Goal: Transaction & Acquisition: Purchase product/service

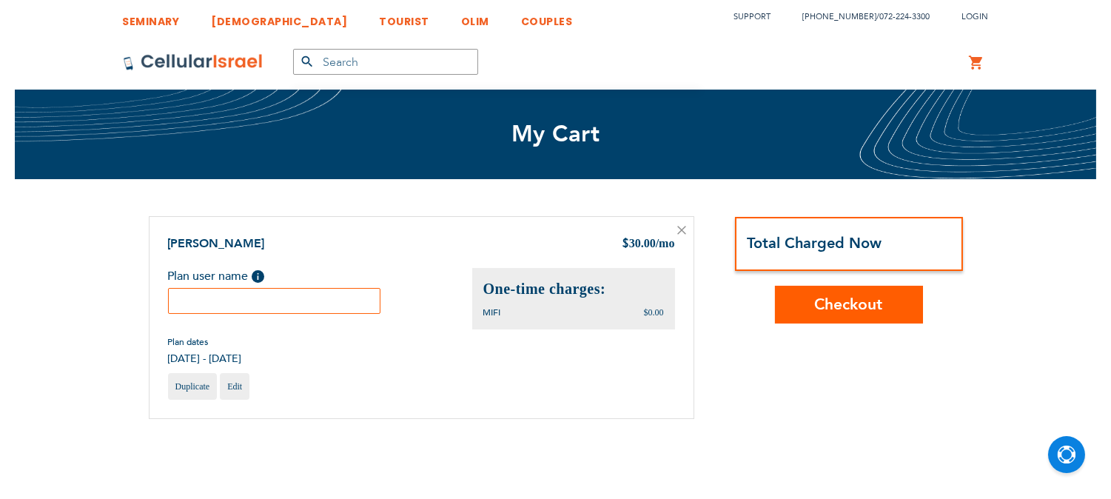
click at [323, 302] on input "text" at bounding box center [274, 301] width 213 height 26
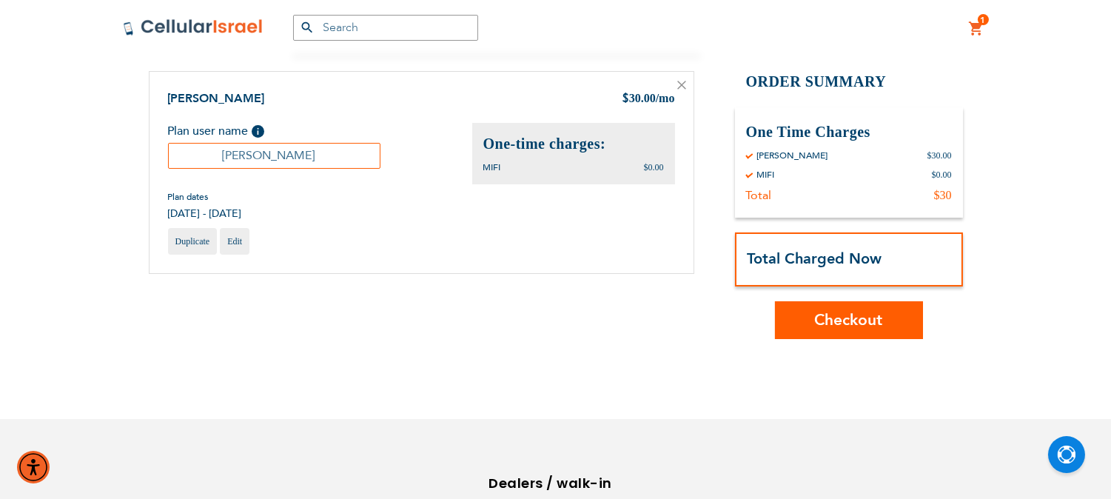
scroll to position [164, 0]
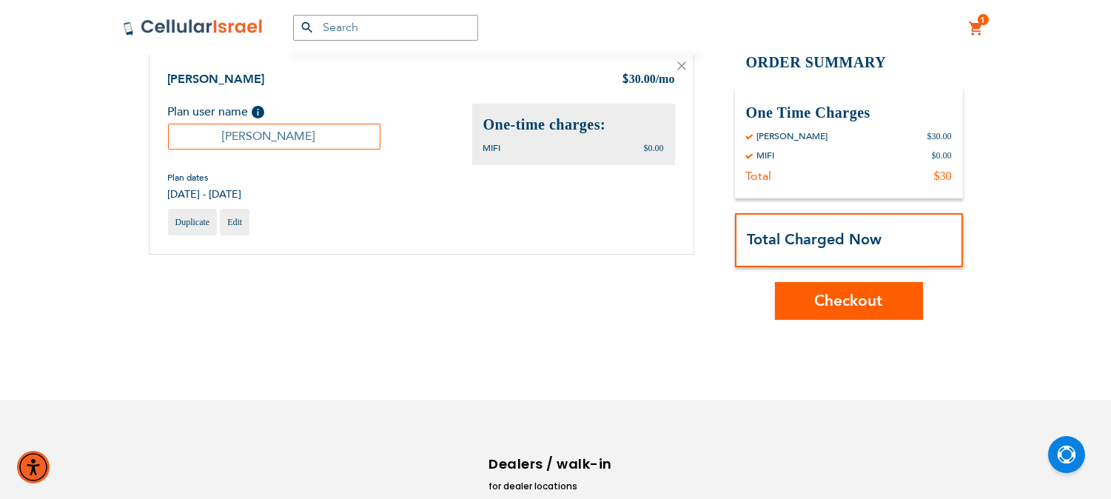
type input "[PERSON_NAME]"
click at [855, 304] on span "Checkout" at bounding box center [849, 300] width 68 height 21
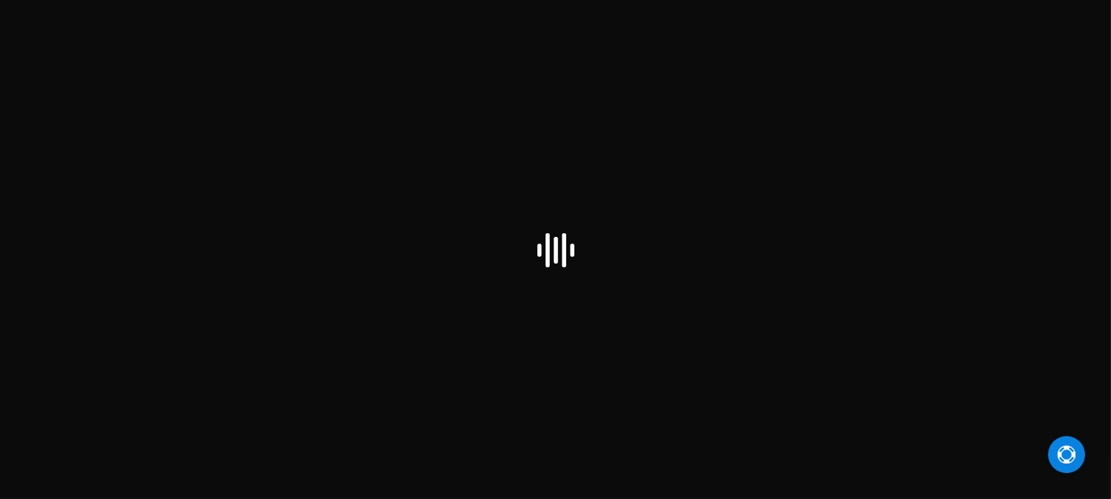
scroll to position [164, 0]
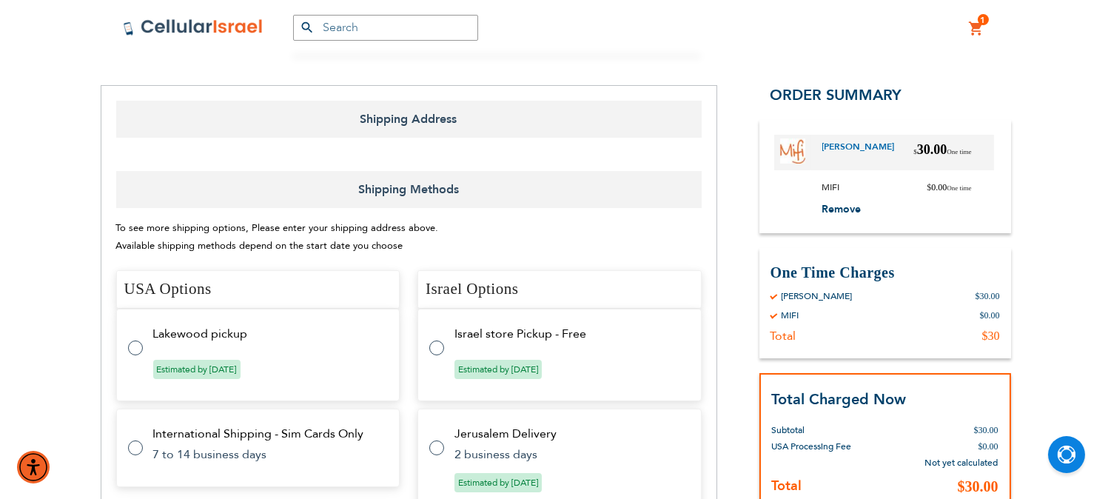
select select "US"
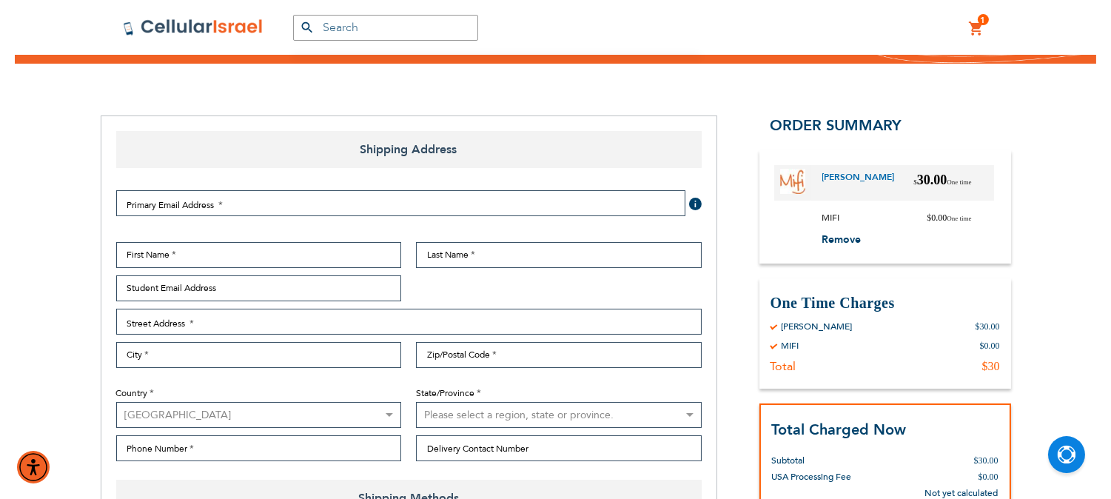
scroll to position [0, 0]
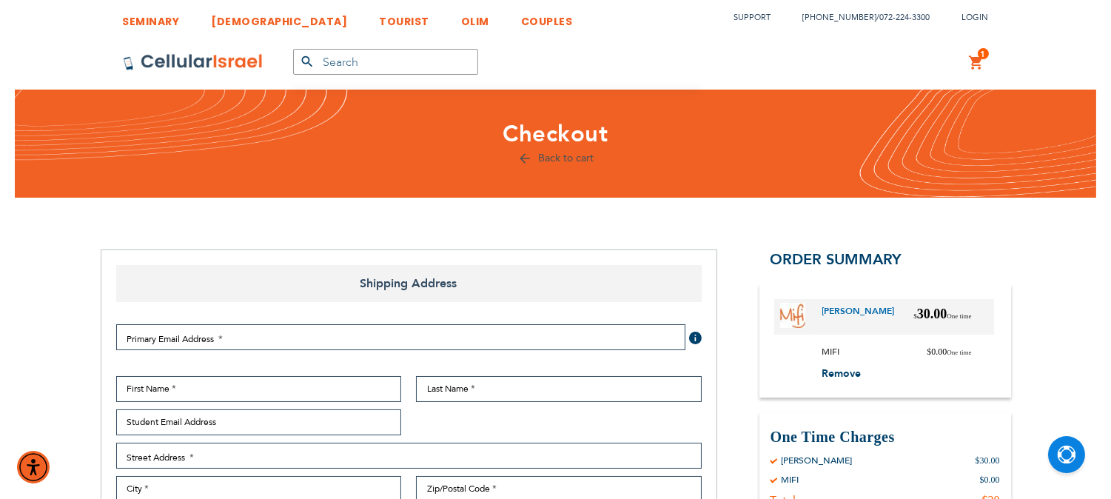
checkbox input "true"
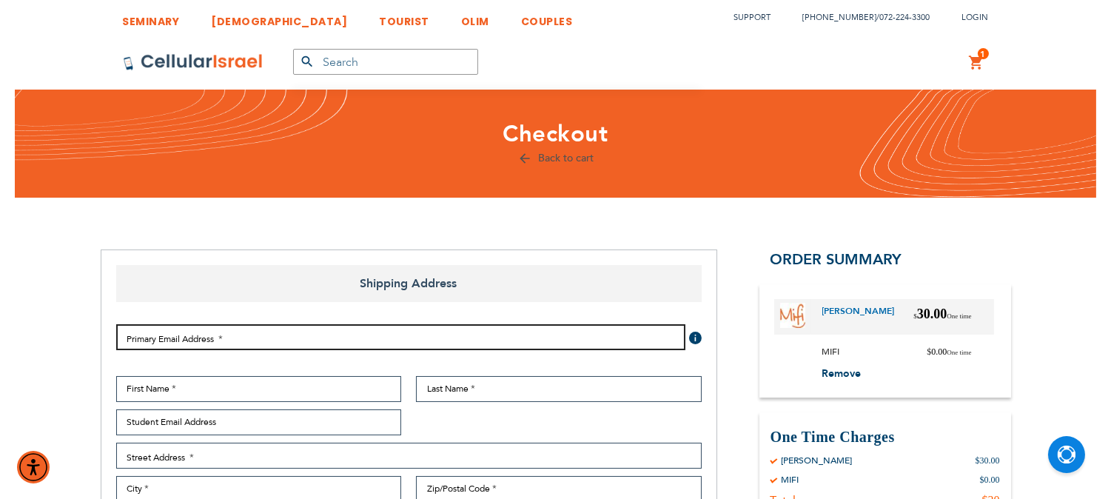
click at [491, 339] on input "Email Address" at bounding box center [400, 337] width 569 height 26
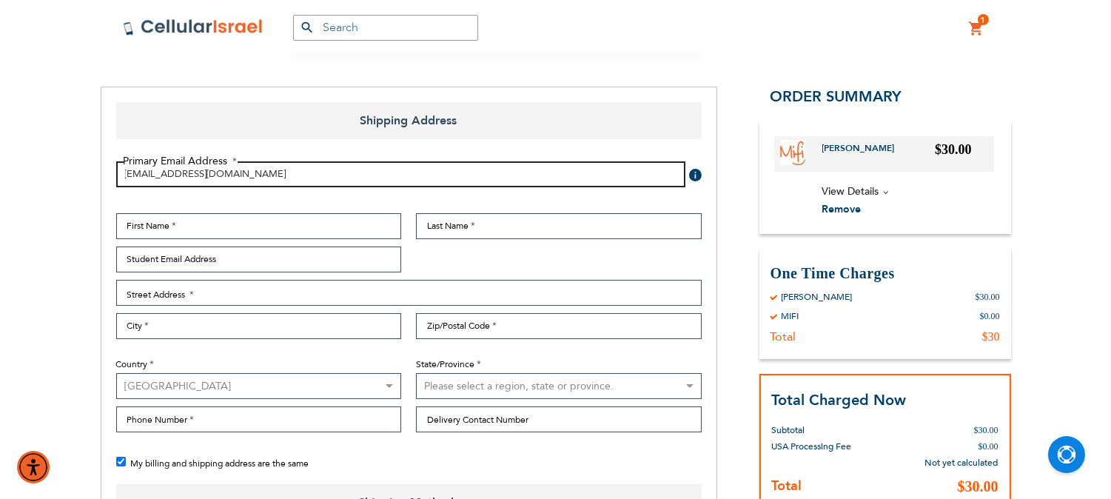
scroll to position [164, 0]
type input "[EMAIL_ADDRESS][DOMAIN_NAME]"
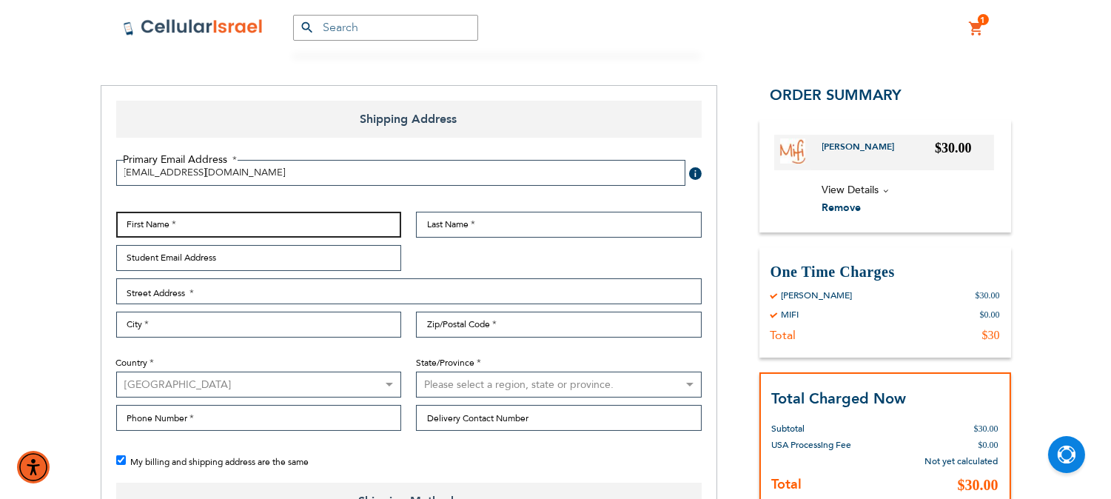
click at [300, 225] on input "First Name" at bounding box center [259, 225] width 286 height 26
type input "Esty"
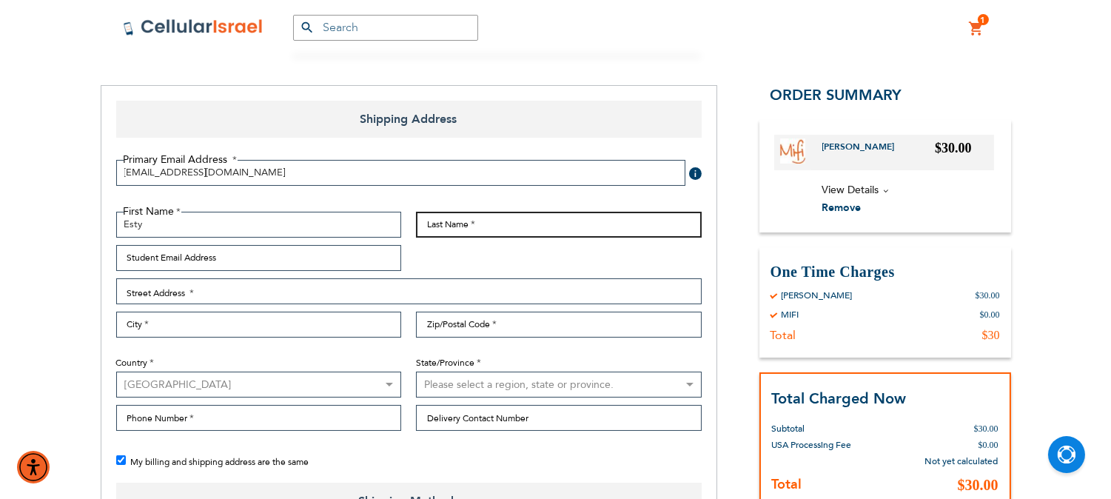
click at [428, 218] on input "Last Name" at bounding box center [559, 225] width 286 height 26
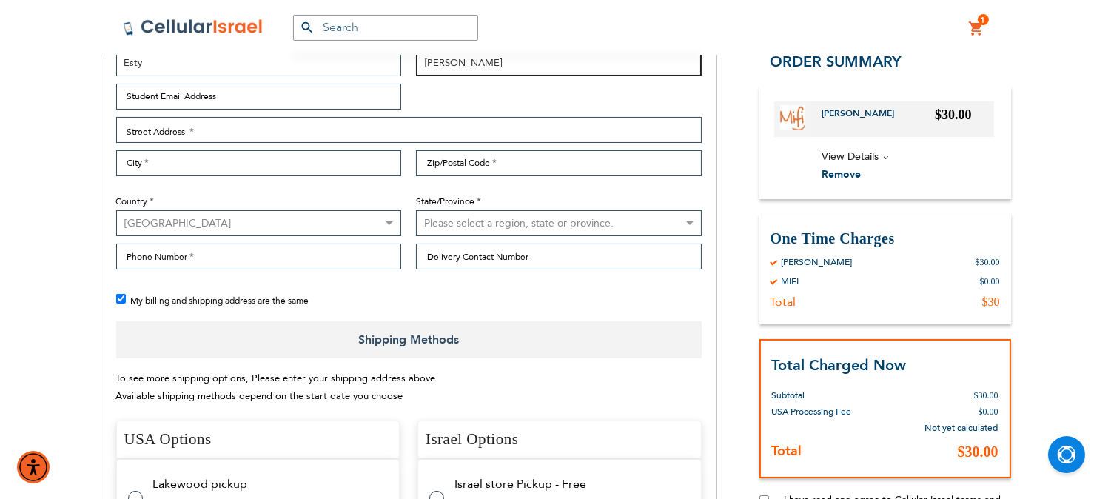
scroll to position [329, 0]
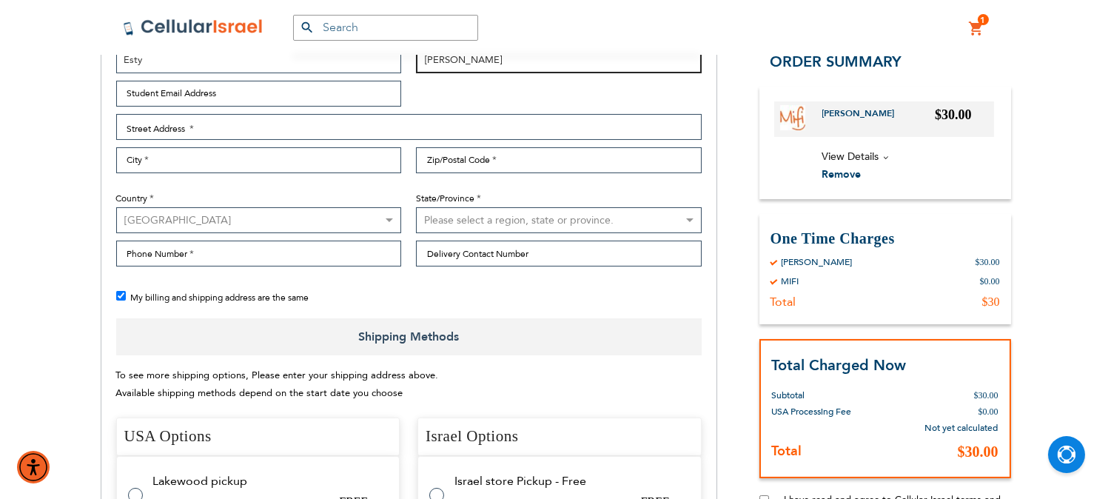
type input "[PERSON_NAME]"
click at [343, 225] on select "[GEOGRAPHIC_DATA] [GEOGRAPHIC_DATA] [GEOGRAPHIC_DATA] [GEOGRAPHIC_DATA] [GEOGRA…" at bounding box center [259, 220] width 286 height 26
select select "IL"
click at [116, 207] on select "[GEOGRAPHIC_DATA] [GEOGRAPHIC_DATA] [GEOGRAPHIC_DATA] [GEOGRAPHIC_DATA] [GEOGRA…" at bounding box center [259, 220] width 286 height 26
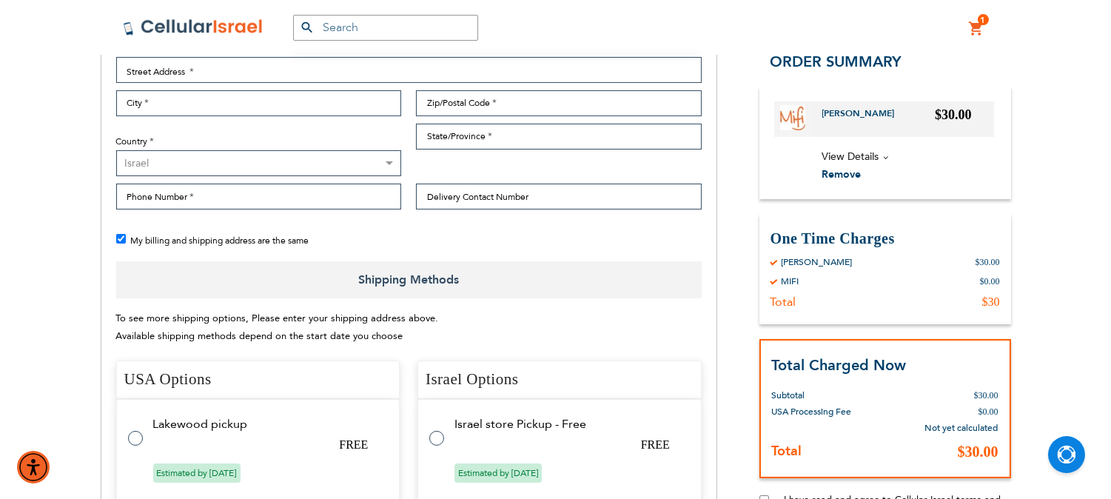
scroll to position [411, 0]
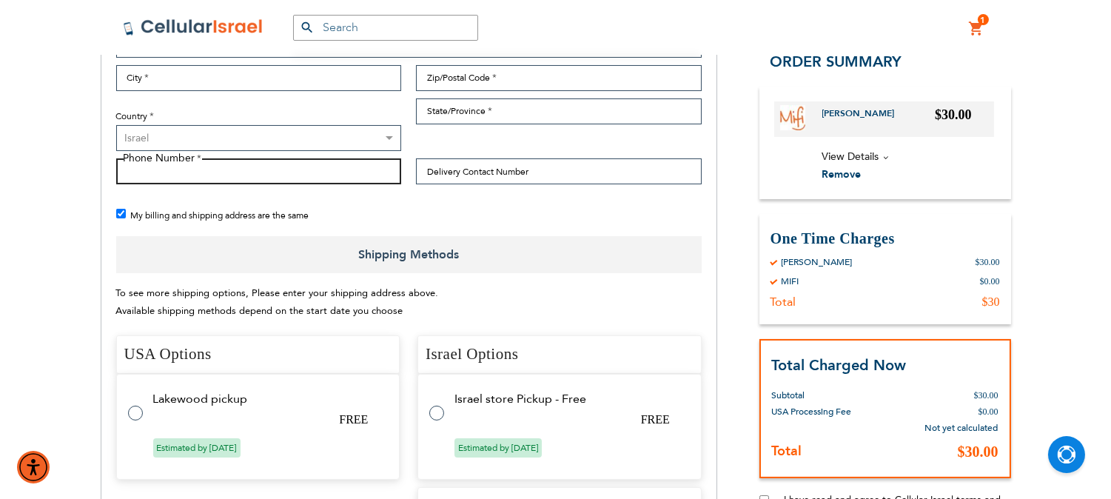
click at [278, 167] on input "Phone Number" at bounding box center [259, 171] width 286 height 26
click at [164, 168] on input "0548532773" at bounding box center [259, 171] width 286 height 26
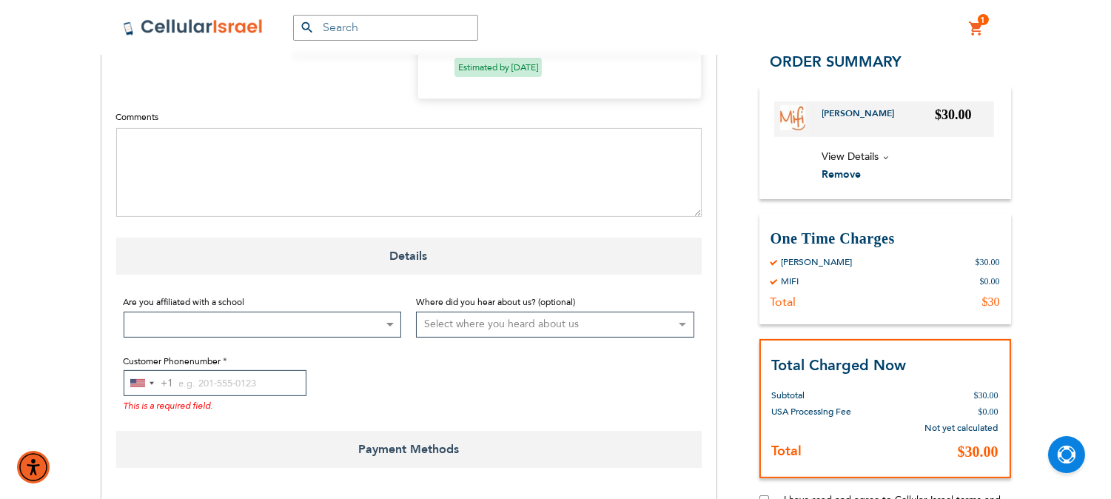
scroll to position [987, 0]
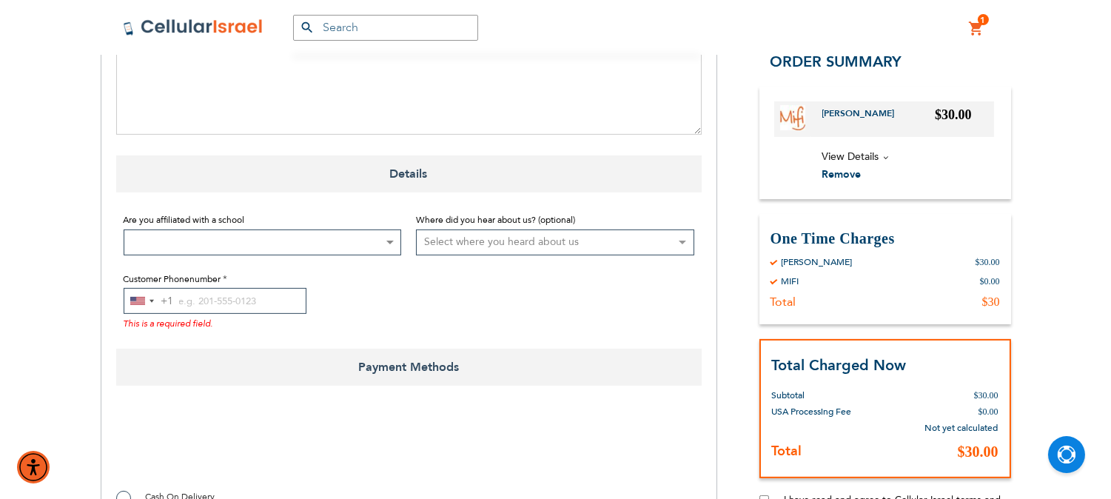
type input "0548532773"
click at [209, 304] on input "Customer Phonenumber" at bounding box center [215, 301] width 183 height 26
paste input "0548532773"
type input "0548532773"
click at [150, 301] on div "Selected country" at bounding box center [152, 301] width 4 height 3
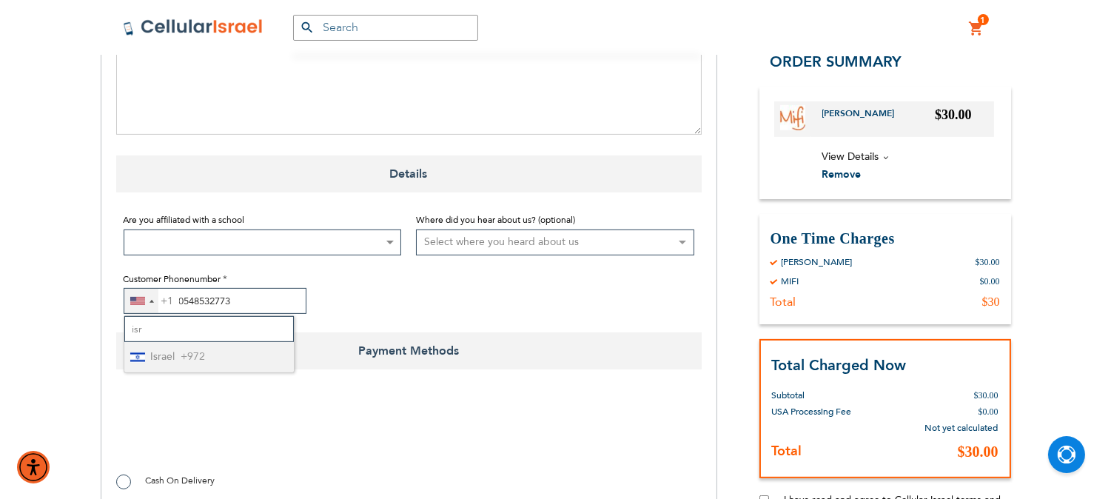
type input "isr"
click at [189, 359] on span "+972" at bounding box center [193, 357] width 24 height 19
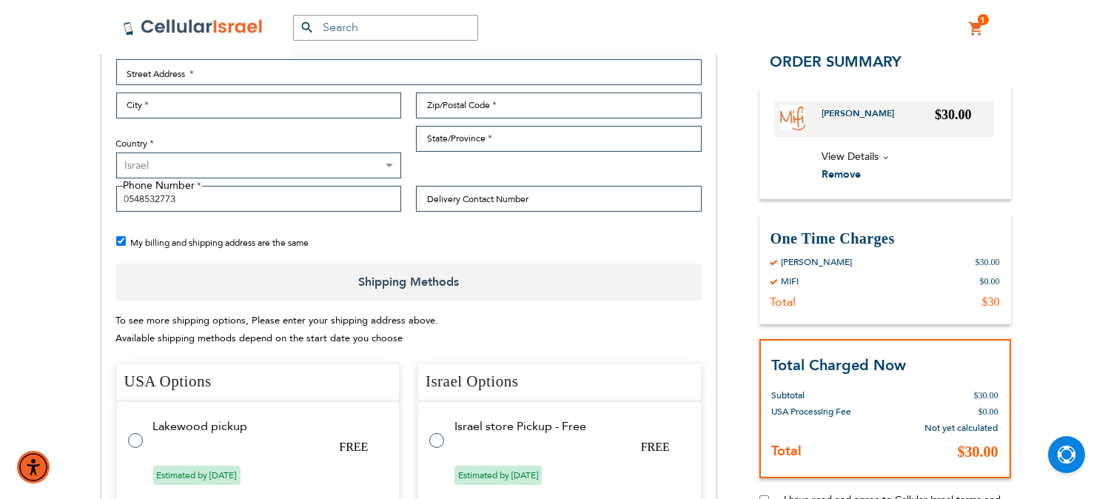
scroll to position [411, 0]
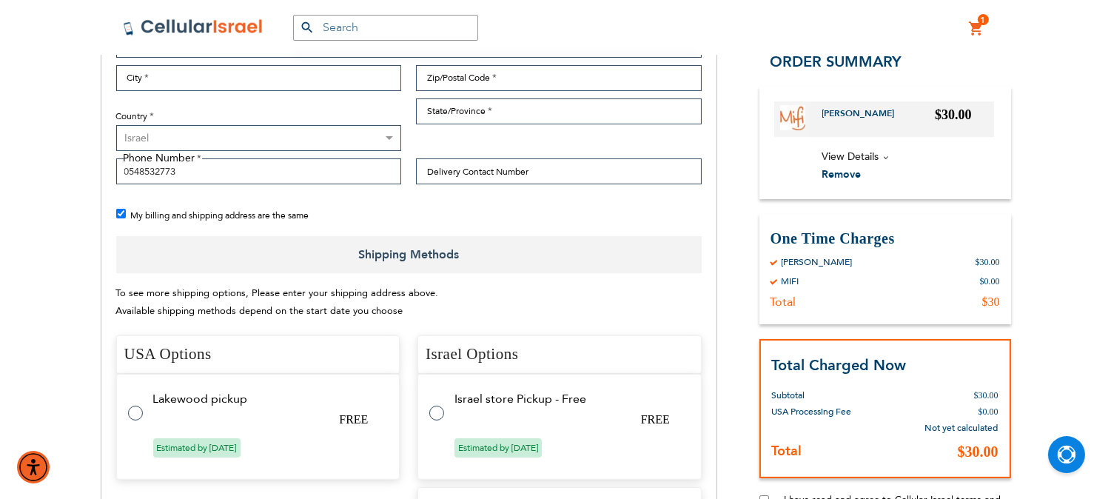
click at [434, 404] on label at bounding box center [444, 404] width 30 height 0
radio input "true"
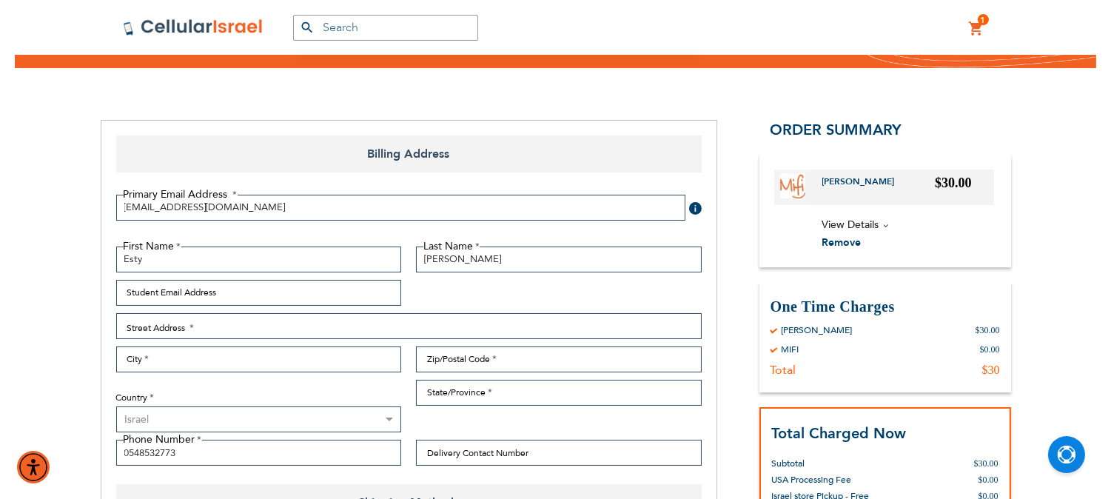
scroll to position [164, 0]
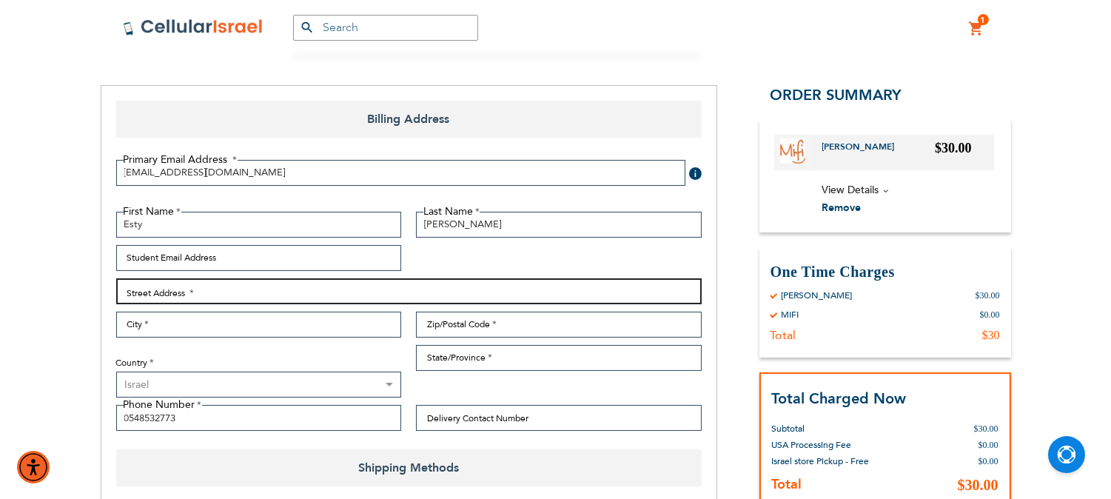
click at [242, 298] on input "Street Address: Line 1" at bounding box center [408, 291] width 585 height 26
type input "sorotzkin 15"
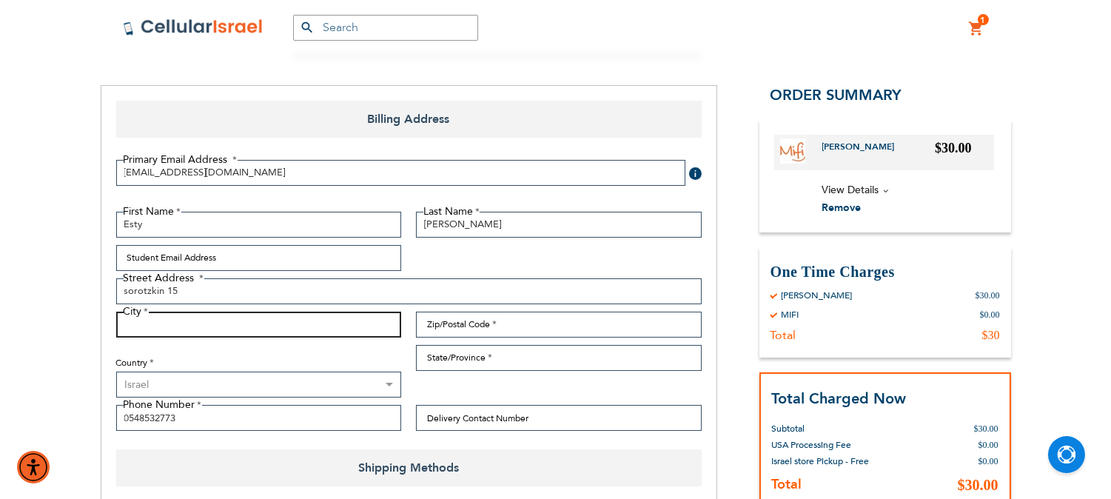
click at [173, 328] on input "City" at bounding box center [259, 325] width 286 height 26
type input "[GEOGRAPHIC_DATA]"
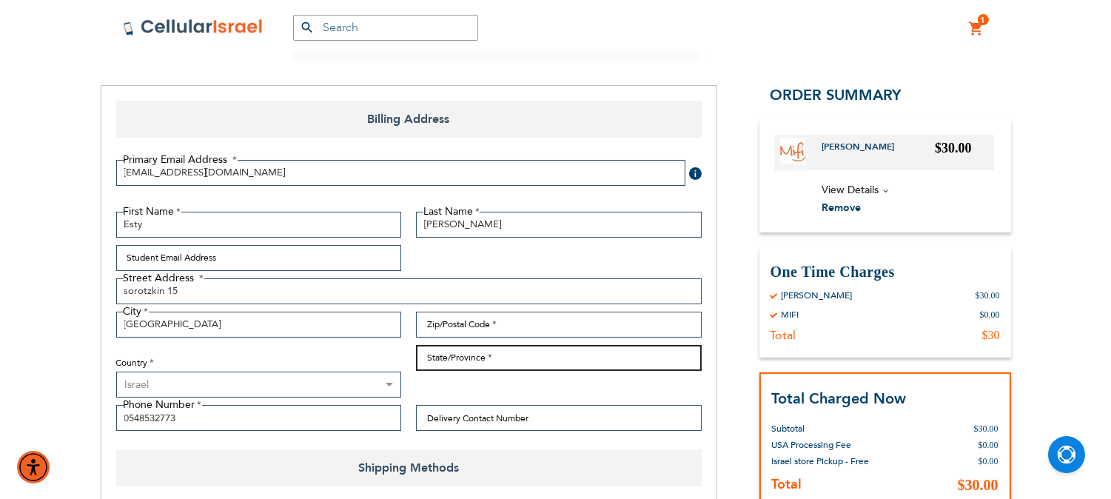
click at [484, 360] on input "State/Province" at bounding box center [559, 358] width 286 height 26
type input "[GEOGRAPHIC_DATA]"
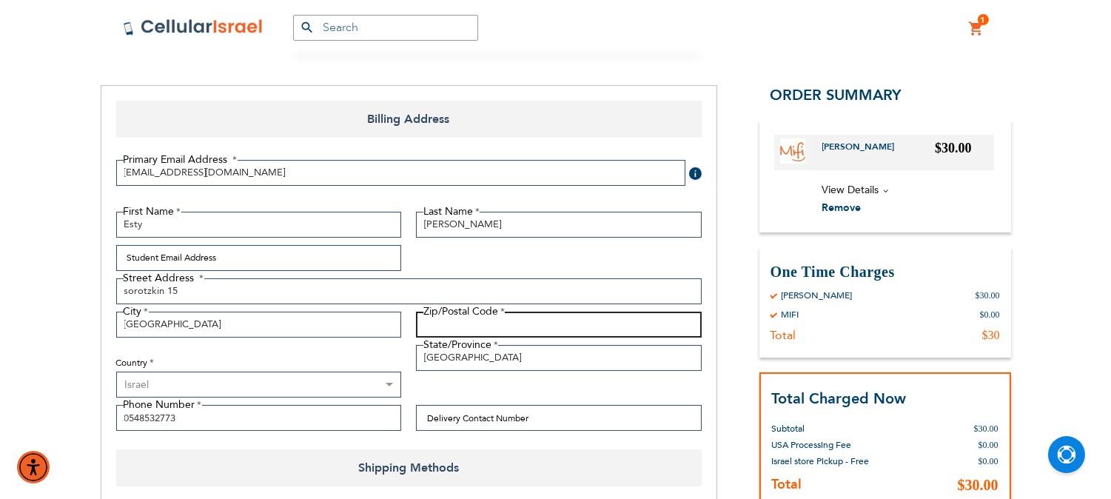
click at [466, 322] on input "Zip/Postal Code" at bounding box center [559, 325] width 286 height 26
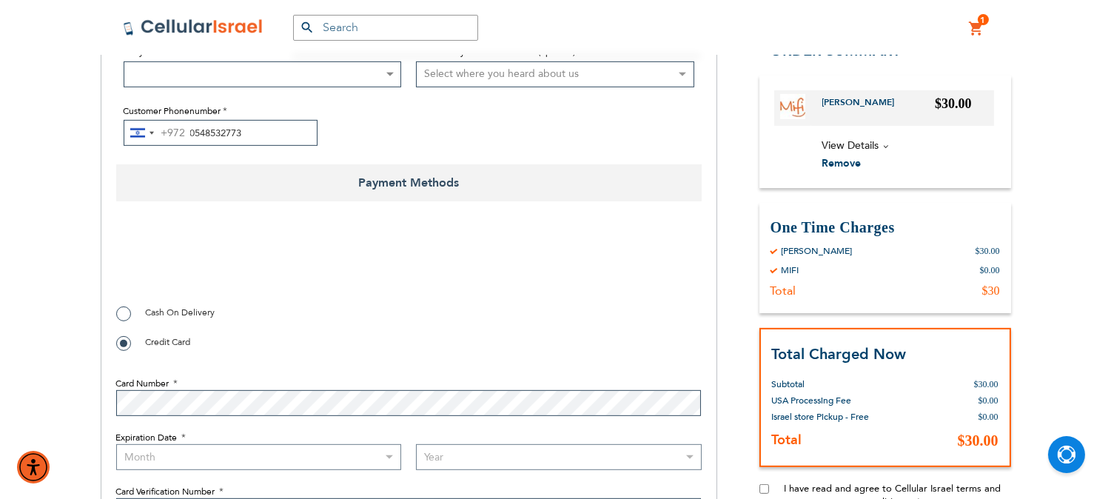
scroll to position [1233, 0]
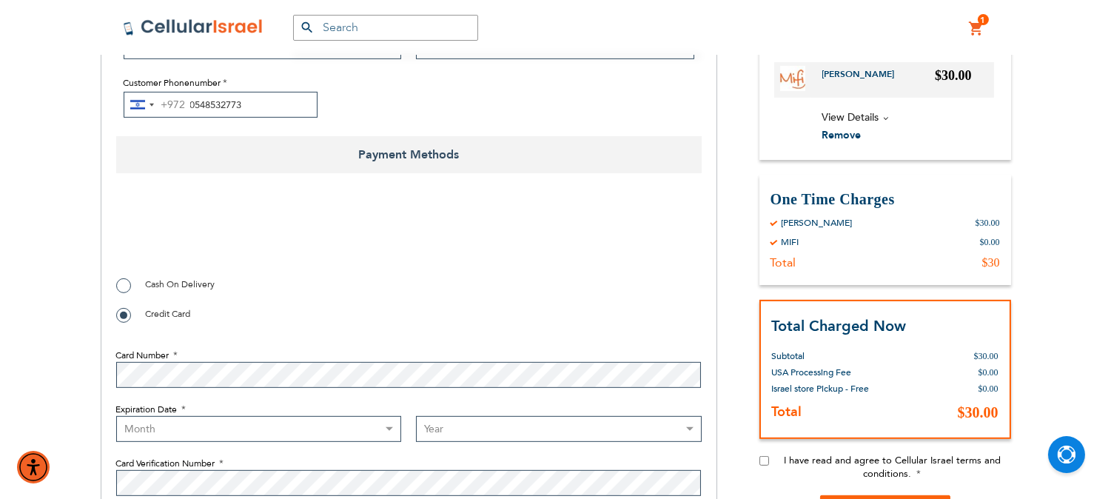
type input "1234"
checkbox input "true"
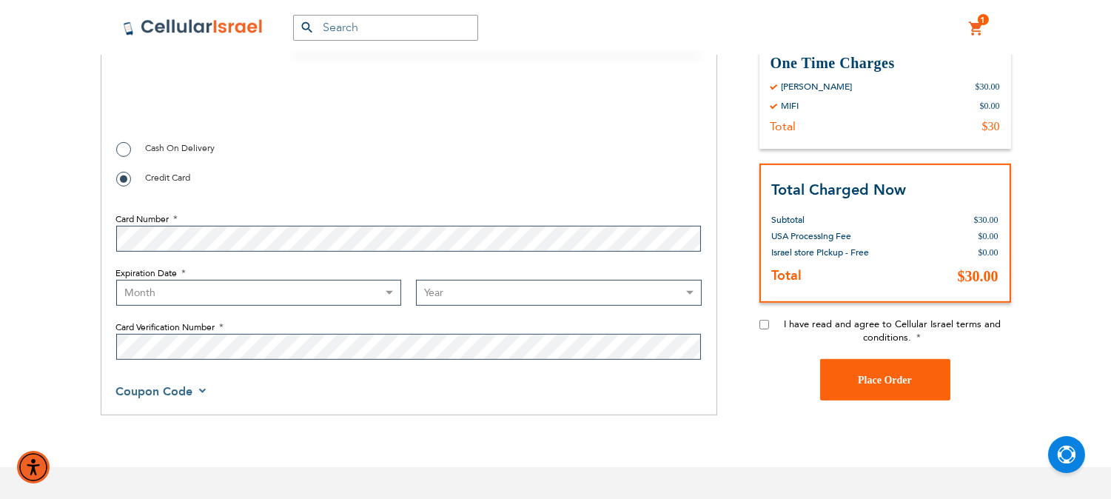
scroll to position [1397, 0]
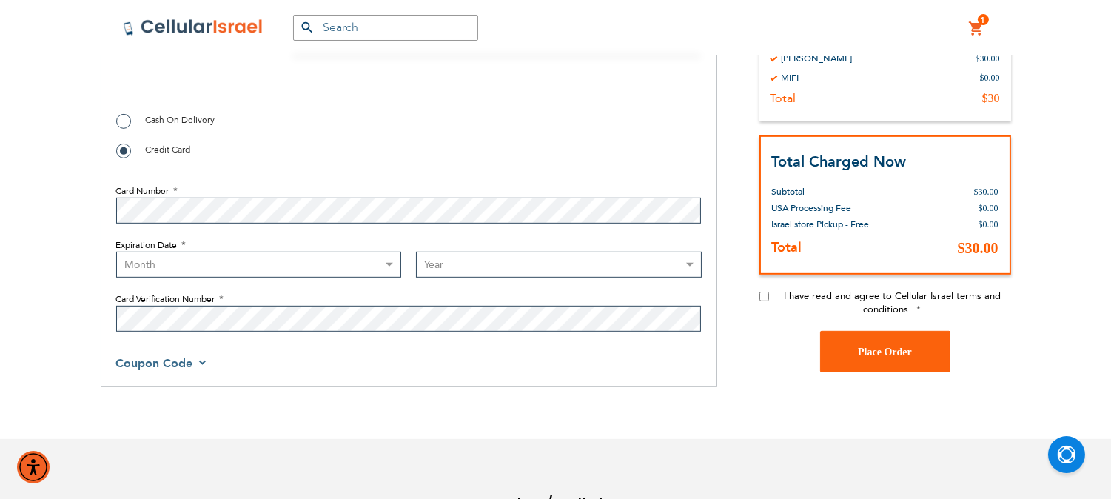
click at [760, 301] on input "I have read and agree to Cellular Israel terms and conditions." at bounding box center [764, 297] width 10 height 10
checkbox input "true"
click at [305, 263] on select "Month [DATE] - [DATE] - [DATE] - [DATE] - [DATE] - [DATE] - [DATE] - [DATE] - […" at bounding box center [259, 265] width 286 height 26
select select "7"
click at [116, 254] on select "Month [DATE] - [DATE] - [DATE] - [DATE] - [DATE] - [DATE] - [DATE] - [DATE] - […" at bounding box center [259, 265] width 286 height 26
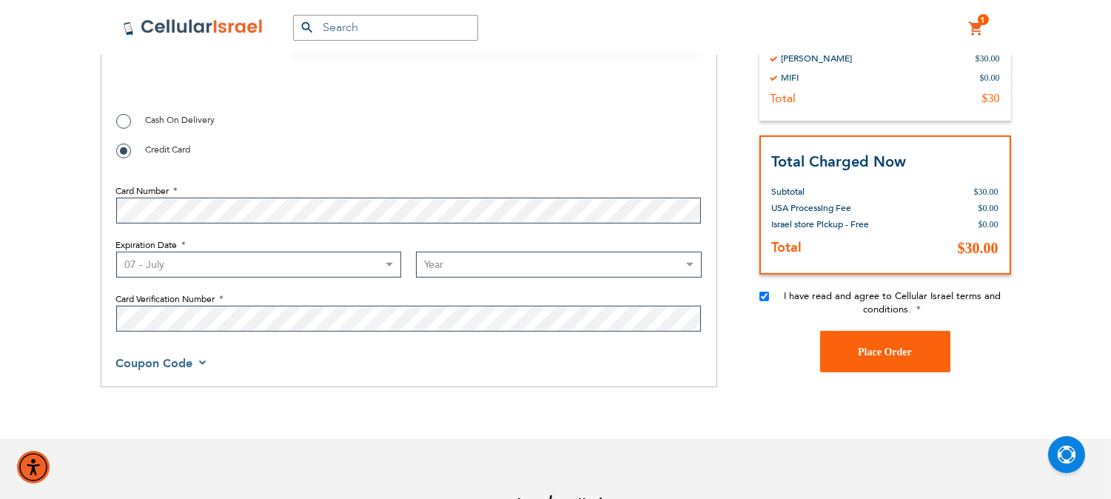
click at [445, 270] on select "Year [DATE] 2026 2027 2028 2029 2030 2031 2032 2033 2034 2035 2036 2037 2038 20…" at bounding box center [559, 265] width 286 height 26
select select "2027"
click at [416, 254] on select "Year [DATE] 2026 2027 2028 2029 2030 2031 2032 2033 2034 2035 2036 2037 2038 20…" at bounding box center [559, 265] width 286 height 26
click at [830, 359] on button "Place Order" at bounding box center [885, 351] width 130 height 41
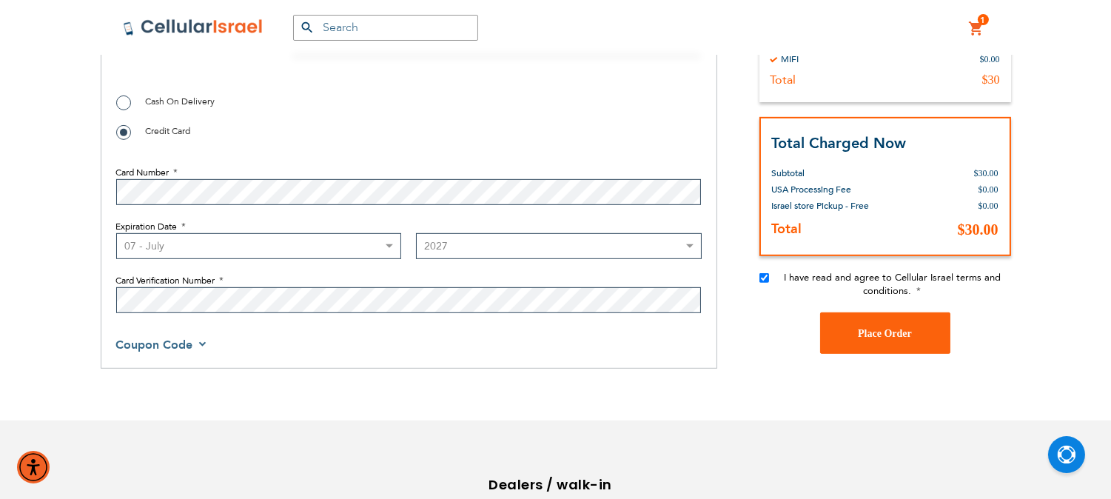
scroll to position [1319, 0]
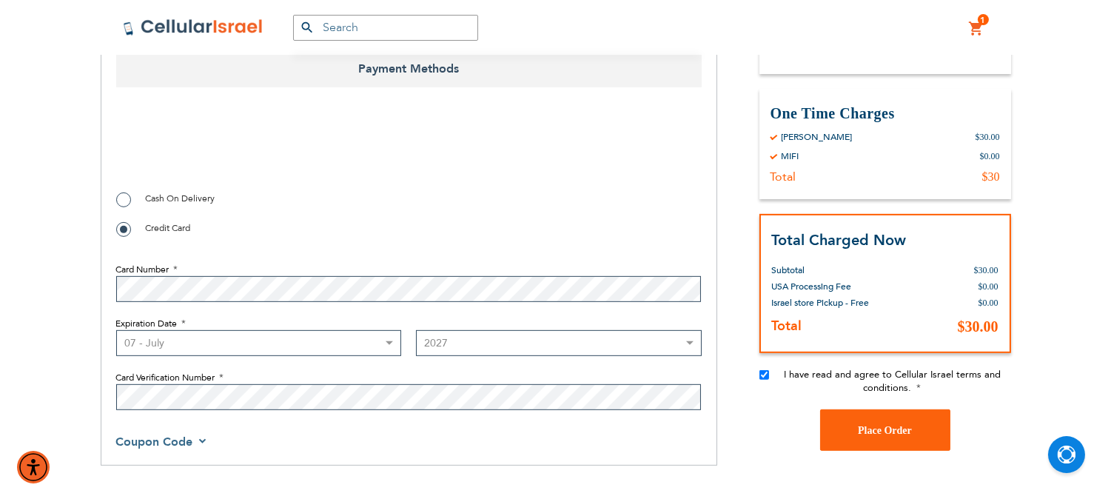
click at [776, 33] on div "Products No Result Menu Account SEMINARY YESHIVA TOURIST OLIM COUPLES Support […" at bounding box center [556, 27] width 888 height 55
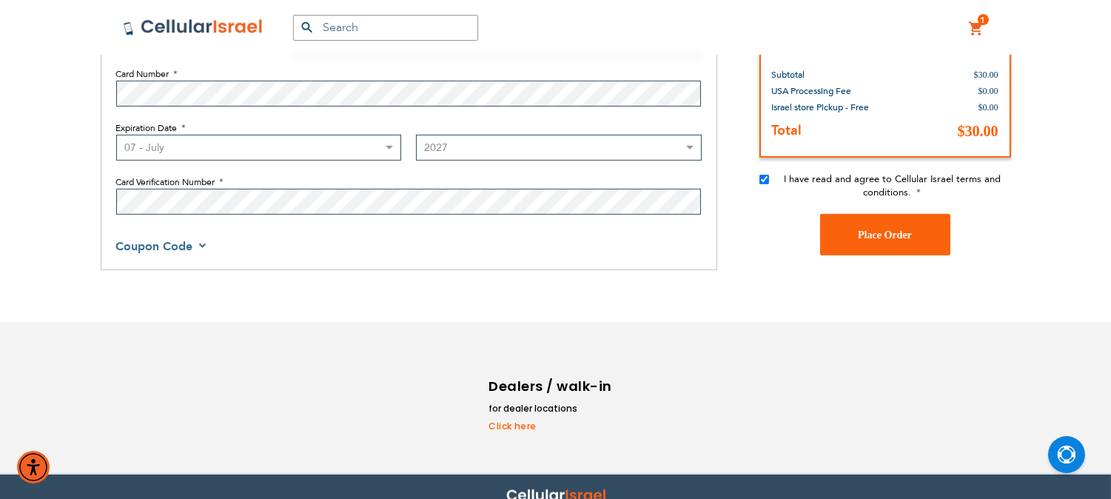
scroll to position [1536, 0]
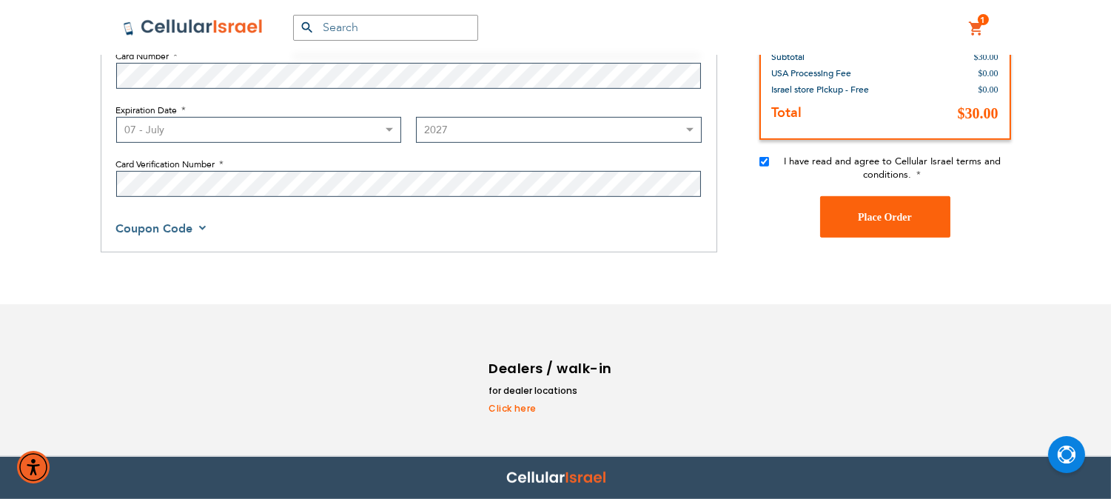
checkbox input "false"
